Goal: Task Accomplishment & Management: Use online tool/utility

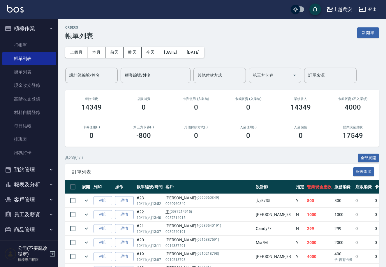
scroll to position [3, 0]
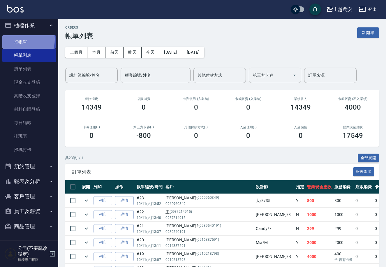
click at [21, 39] on link "打帳單" at bounding box center [29, 41] width 54 height 13
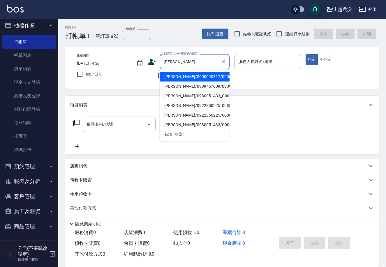
click at [172, 75] on li "[PERSON_NAME]/0900090817/0900090817" at bounding box center [195, 77] width 70 height 10
type input "[PERSON_NAME]/0900090817/0900090817"
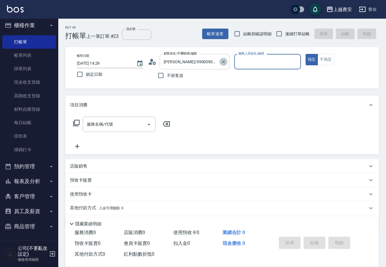
click at [222, 60] on icon "Clear" at bounding box center [224, 62] width 6 height 6
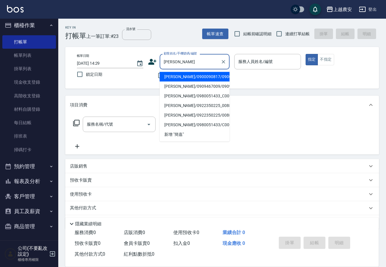
click at [175, 80] on li "[PERSON_NAME]/0900090817/0900090817" at bounding box center [195, 77] width 70 height 10
type input "[PERSON_NAME]/0900090817/0900090817"
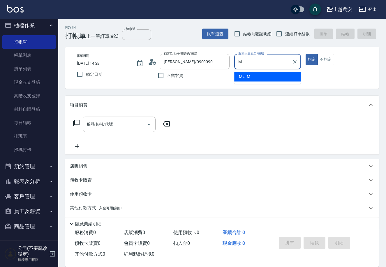
type input "Mia-M"
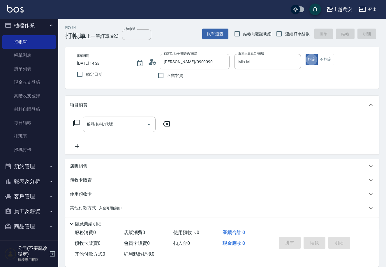
type button "true"
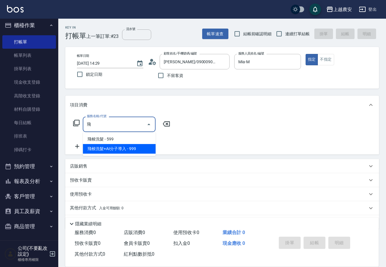
click at [113, 150] on span "飛梭洗髮+AI分子導入 - 999" at bounding box center [119, 149] width 73 height 10
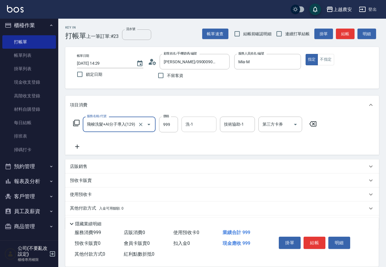
type input "飛梭洗髮+AI分子導入(129)"
click at [188, 124] on input "洗-1" at bounding box center [199, 124] width 30 height 10
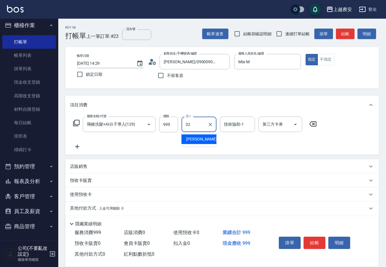
type input "[PERSON_NAME]-32"
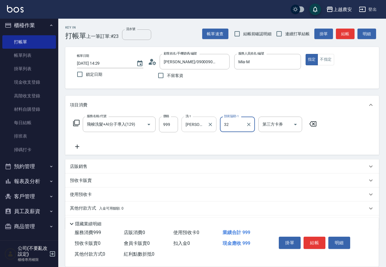
type input "[PERSON_NAME]-32"
click at [318, 239] on button "結帳" at bounding box center [315, 243] width 22 height 12
